Goal: Navigation & Orientation: Go to known website

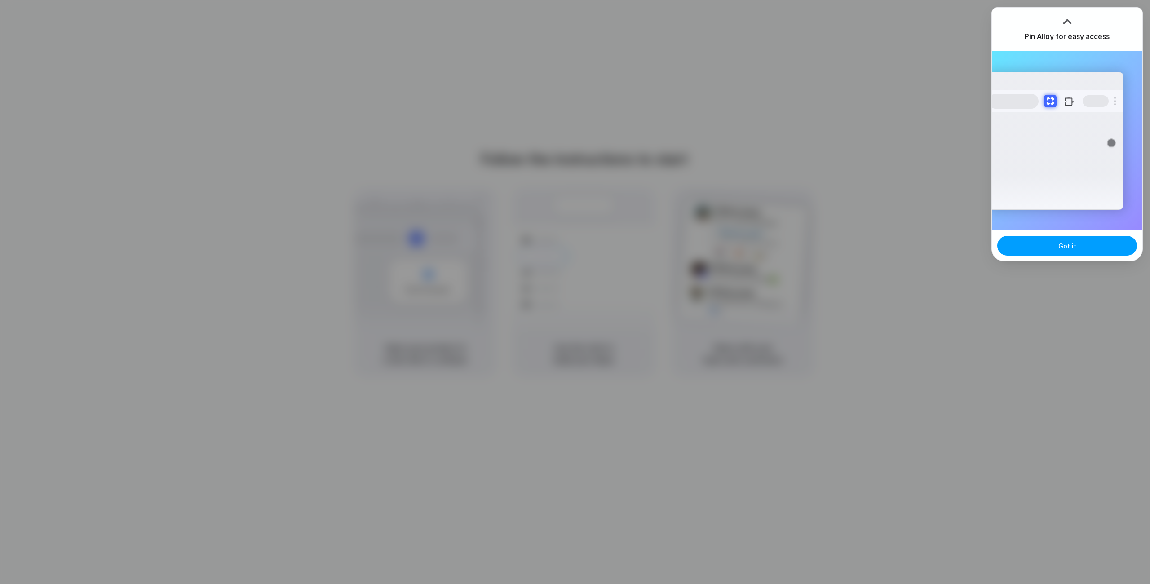
click at [1087, 251] on button "Got it" at bounding box center [1067, 246] width 140 height 20
